Goal: Task Accomplishment & Management: Manage account settings

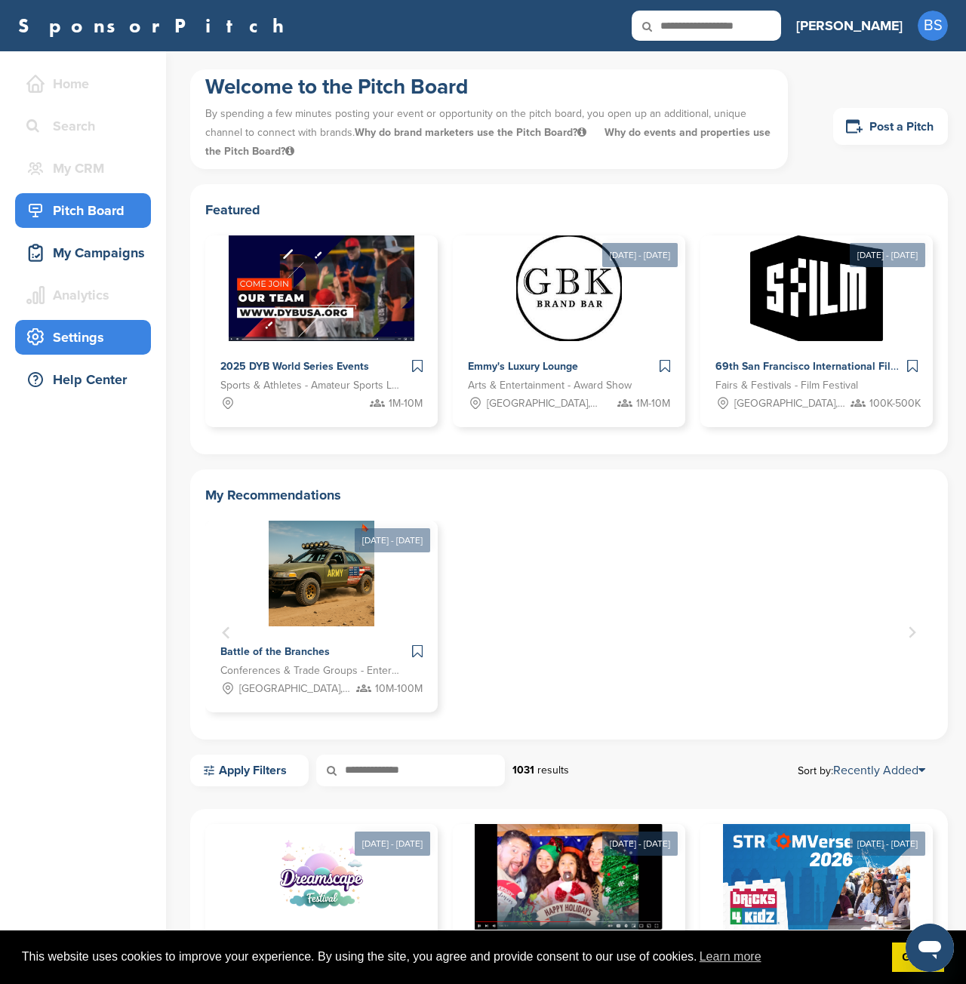
click at [82, 331] on div "Settings" at bounding box center [87, 337] width 128 height 27
